Goal: Task Accomplishment & Management: Manage account settings

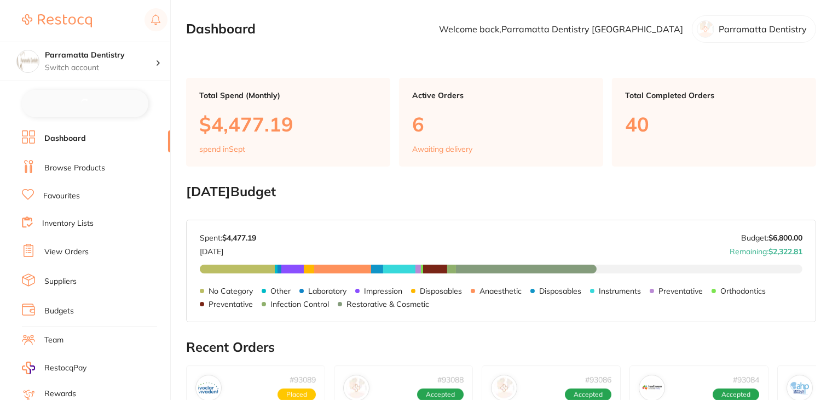
checkbox input "false"
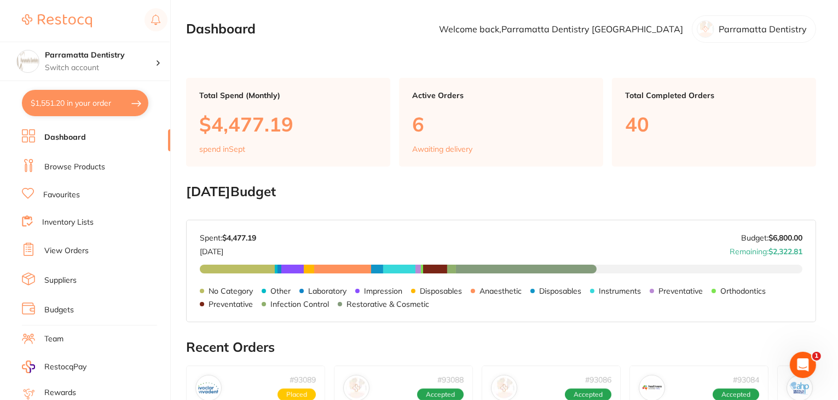
click at [61, 279] on link "Suppliers" at bounding box center [60, 280] width 32 height 11
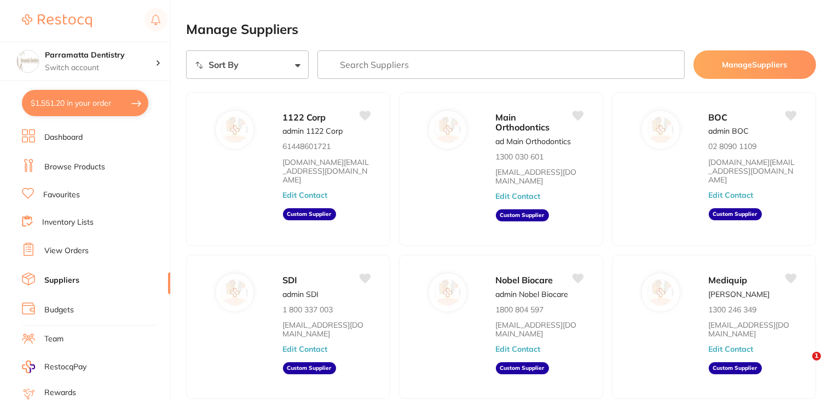
click at [367, 66] on input "search" at bounding box center [501, 64] width 367 height 28
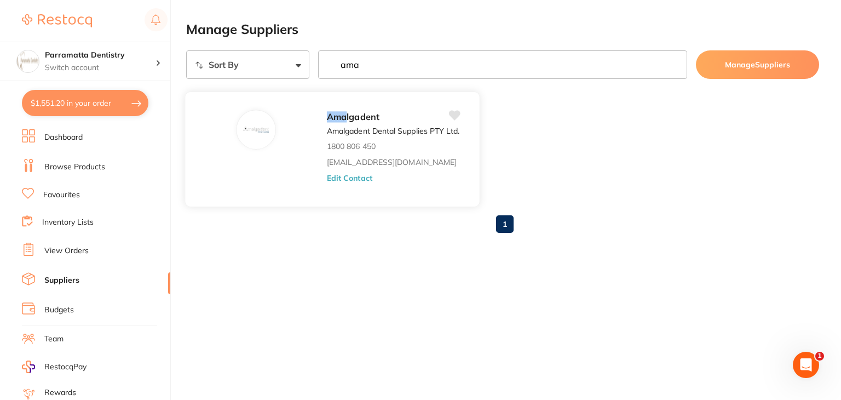
type input "ama"
click at [348, 174] on button "Edit Contact" at bounding box center [349, 177] width 45 height 9
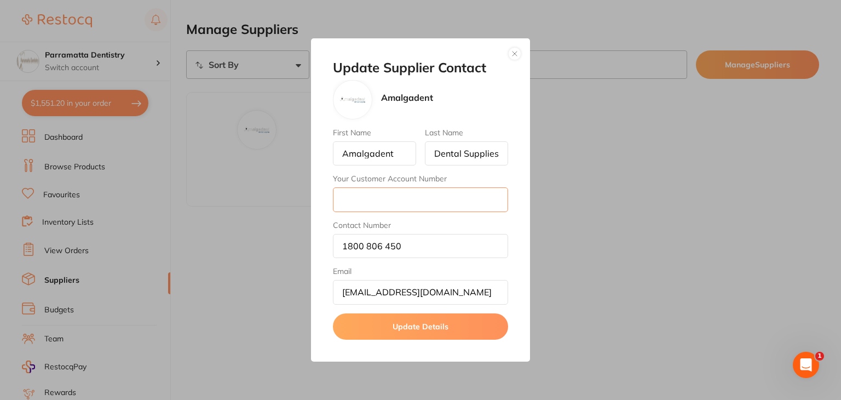
click at [350, 200] on input "Your Customer Account Number" at bounding box center [420, 199] width 175 height 24
type input "NIEH06"
click at [403, 326] on button "Update Details" at bounding box center [420, 326] width 175 height 26
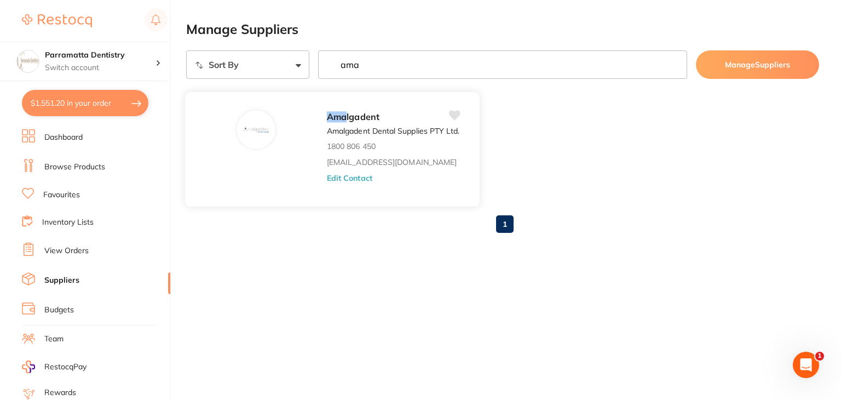
click at [339, 182] on button "Edit Contact" at bounding box center [349, 177] width 45 height 9
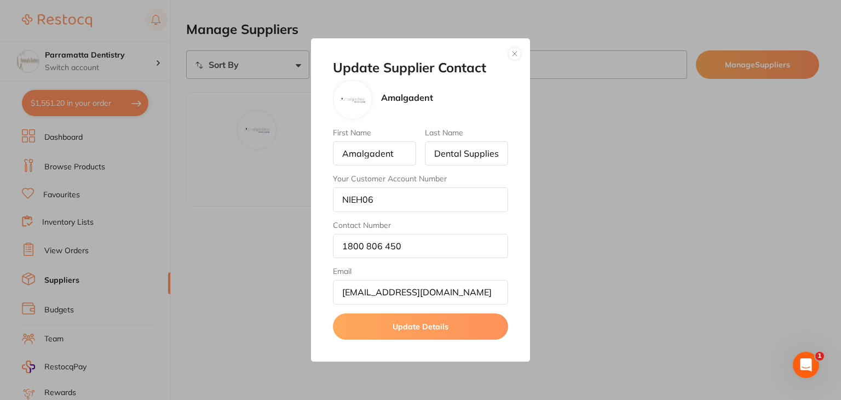
drag, startPoint x: 519, startPoint y: 54, endPoint x: 510, endPoint y: 55, distance: 8.8
click at [519, 54] on button "button" at bounding box center [514, 53] width 13 height 13
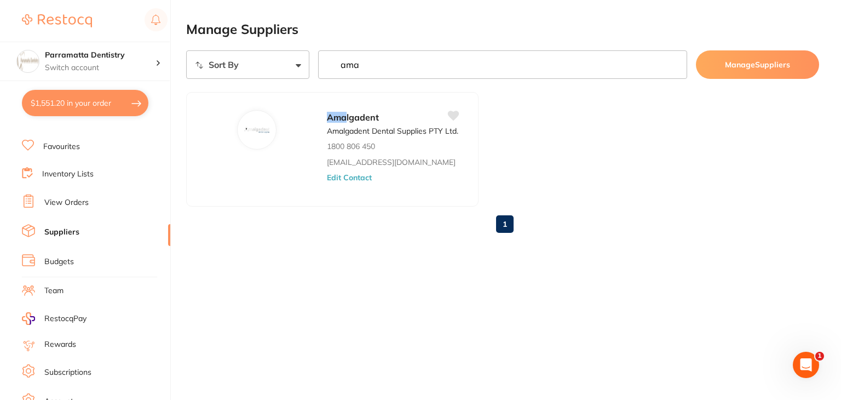
scroll to position [110, 0]
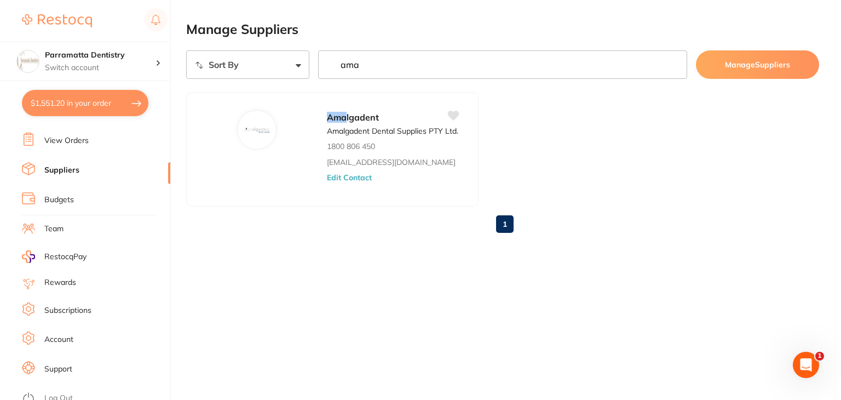
click at [60, 393] on link "Log Out" at bounding box center [58, 398] width 28 height 11
